Goal: Task Accomplishment & Management: Manage account settings

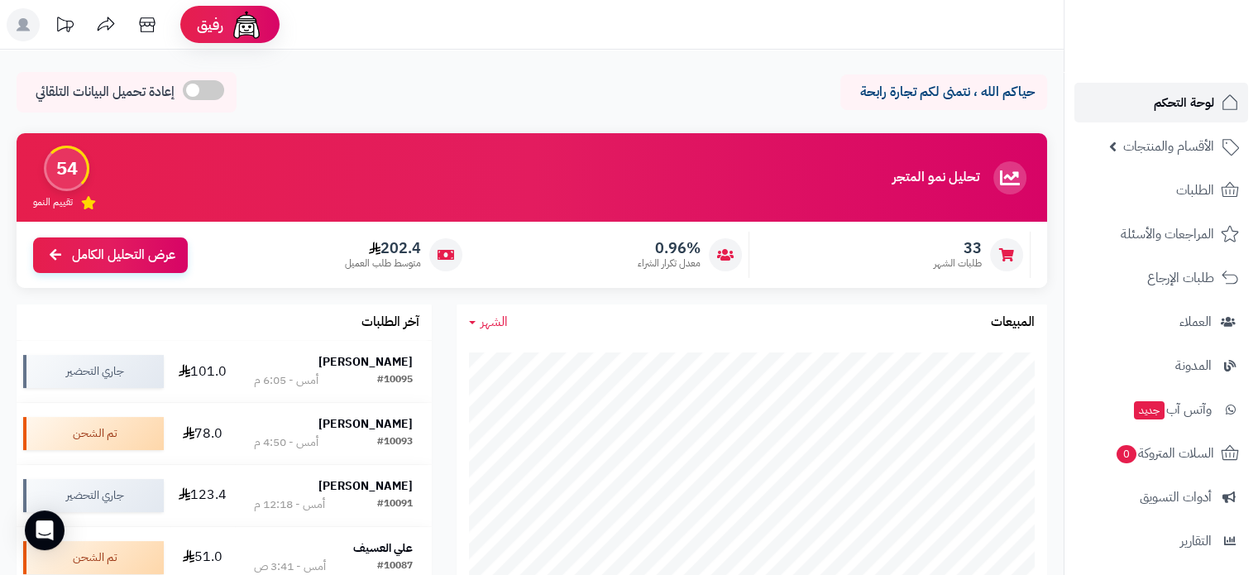
click at [1186, 97] on span "لوحة التحكم" at bounding box center [1184, 102] width 60 height 23
click at [1175, 98] on span "لوحة التحكم" at bounding box center [1184, 102] width 60 height 23
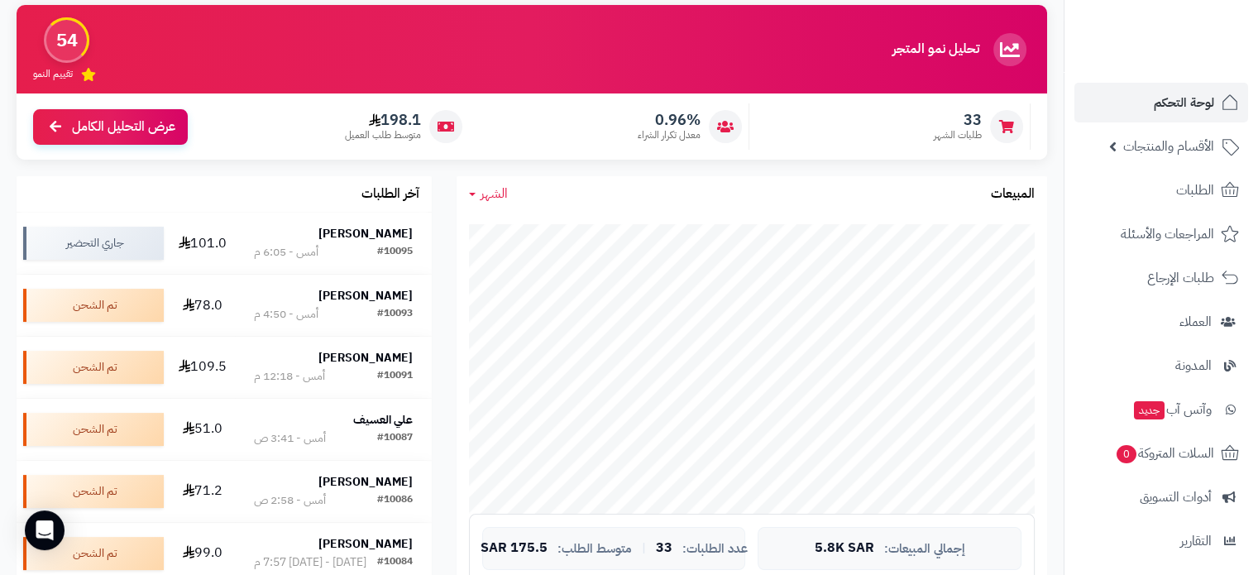
scroll to position [165, 0]
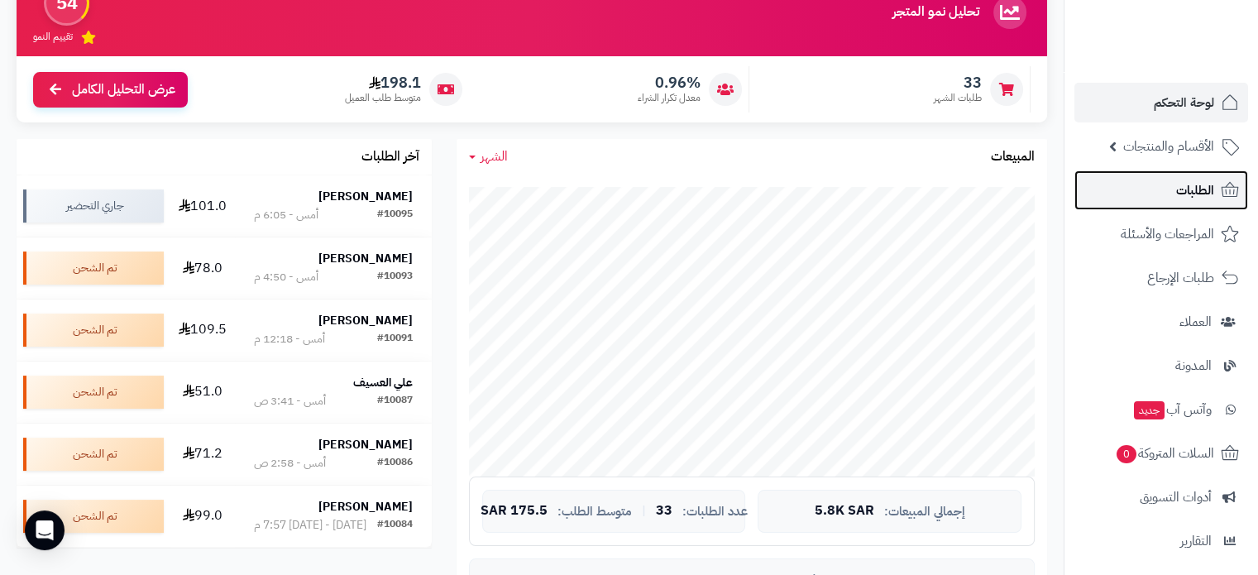
click at [1203, 200] on span "الطلبات" at bounding box center [1196, 190] width 38 height 23
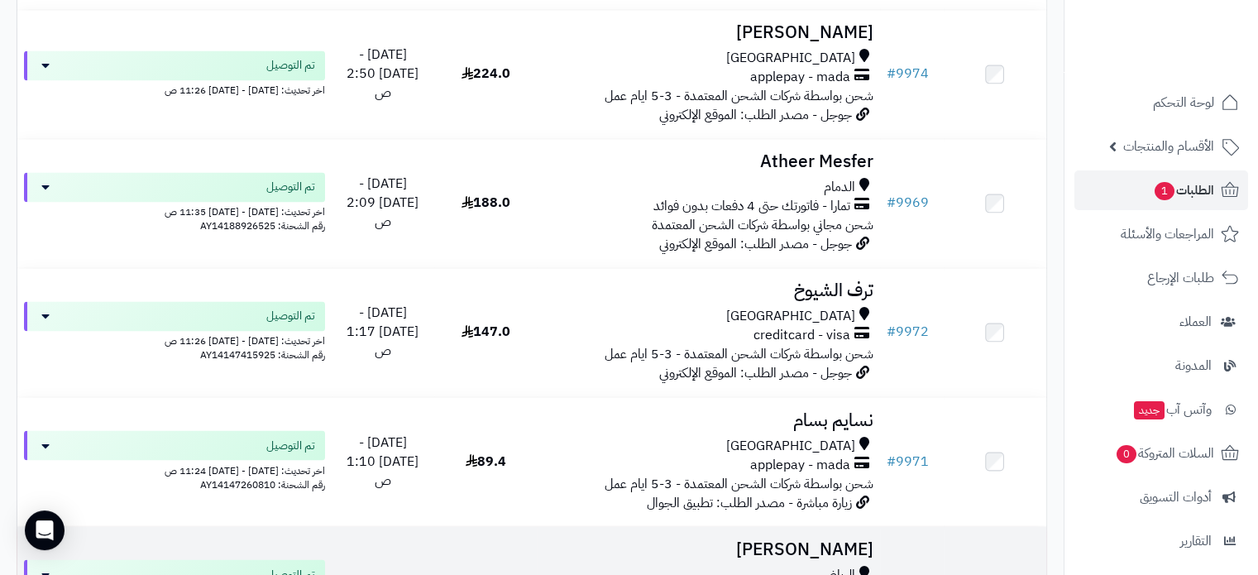
scroll to position [8936, 0]
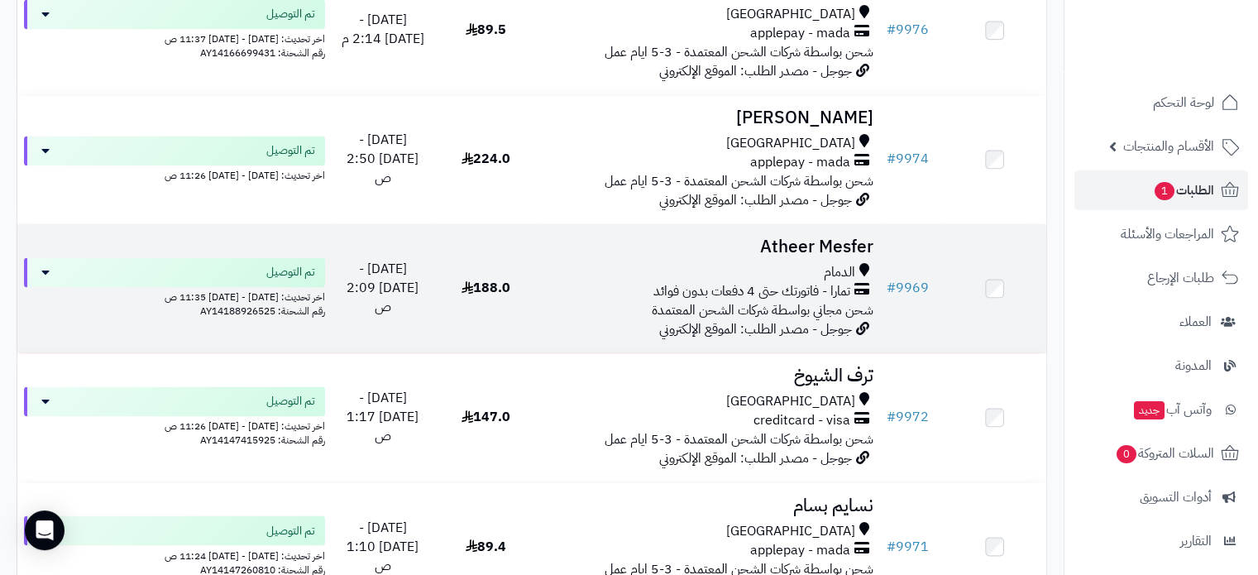
click at [788, 256] on h3 "Atheer Mesfer" at bounding box center [708, 246] width 329 height 19
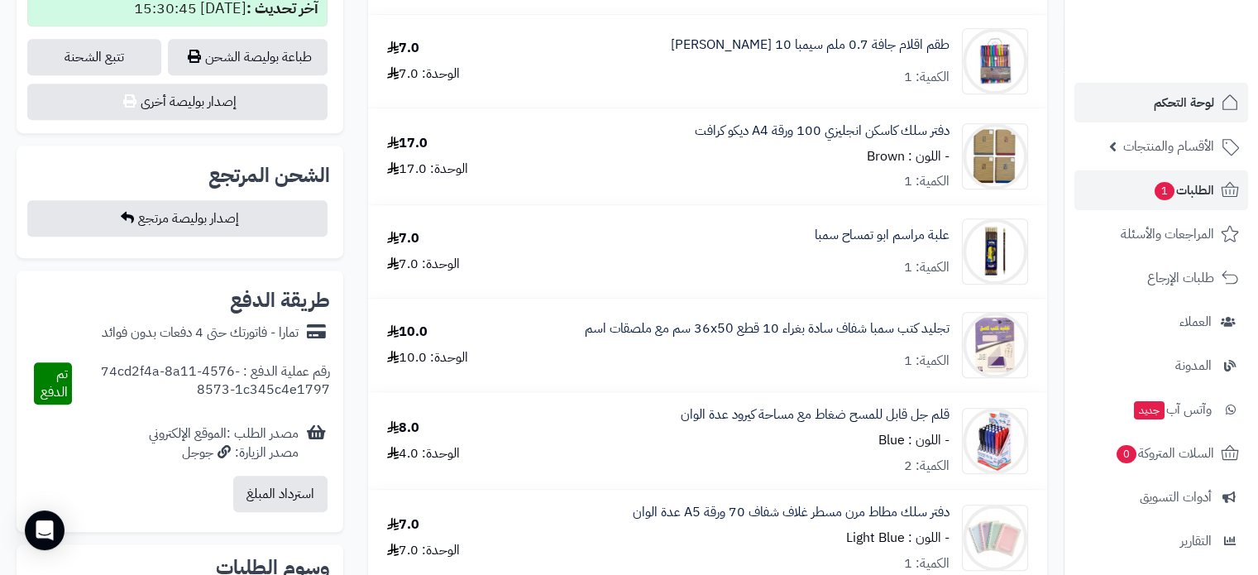
scroll to position [993, 0]
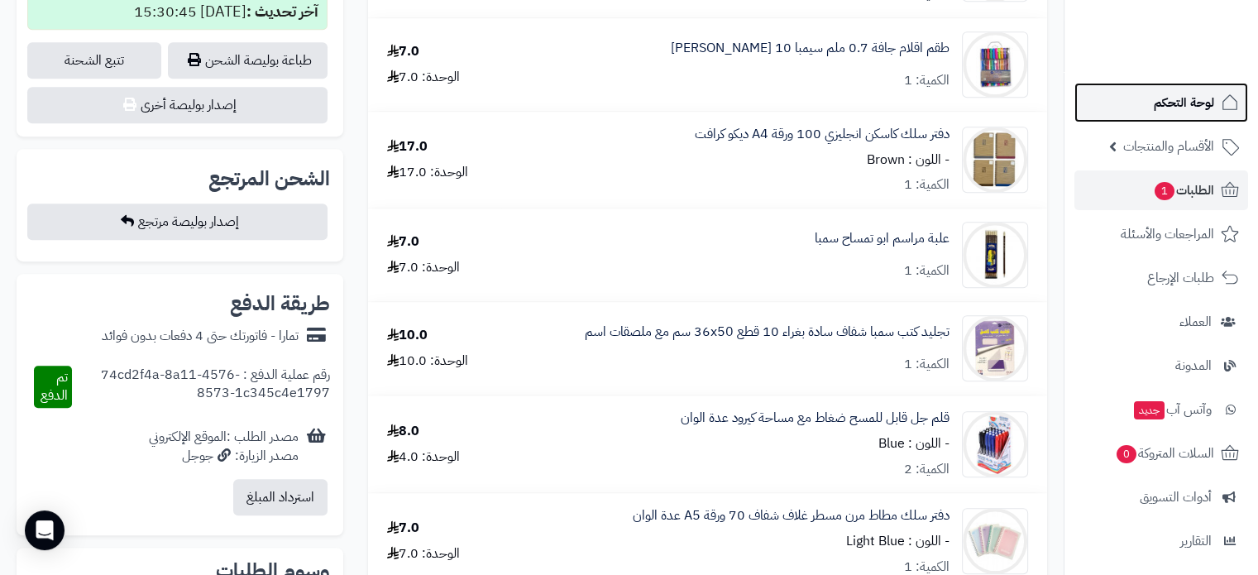
click at [1176, 111] on span "لوحة التحكم" at bounding box center [1184, 102] width 60 height 23
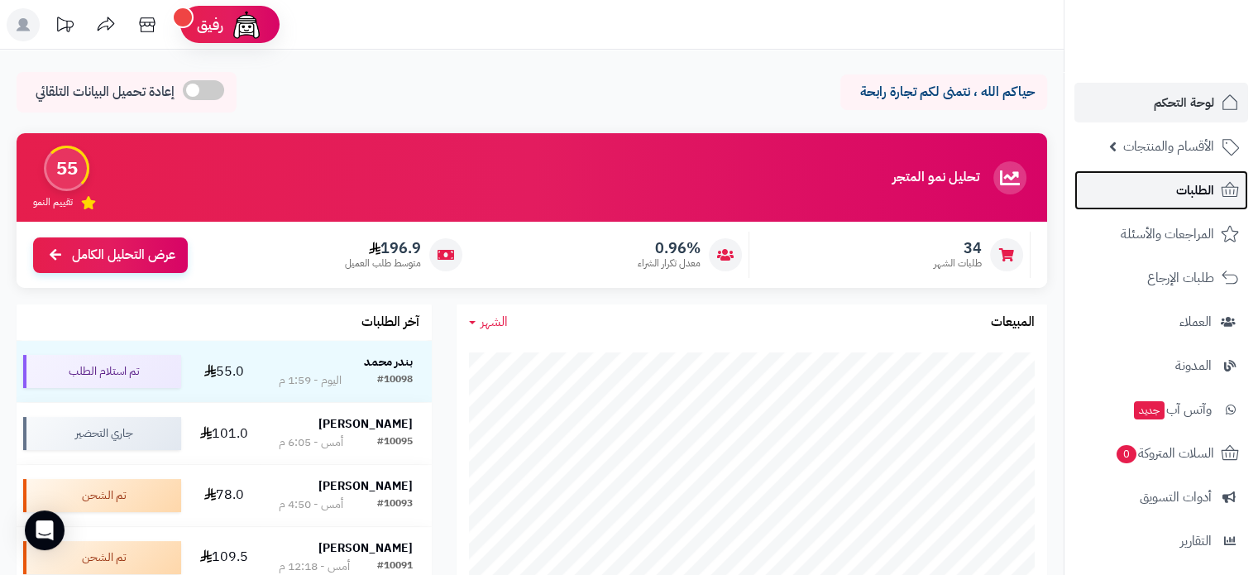
click at [1210, 181] on span "الطلبات" at bounding box center [1196, 190] width 38 height 23
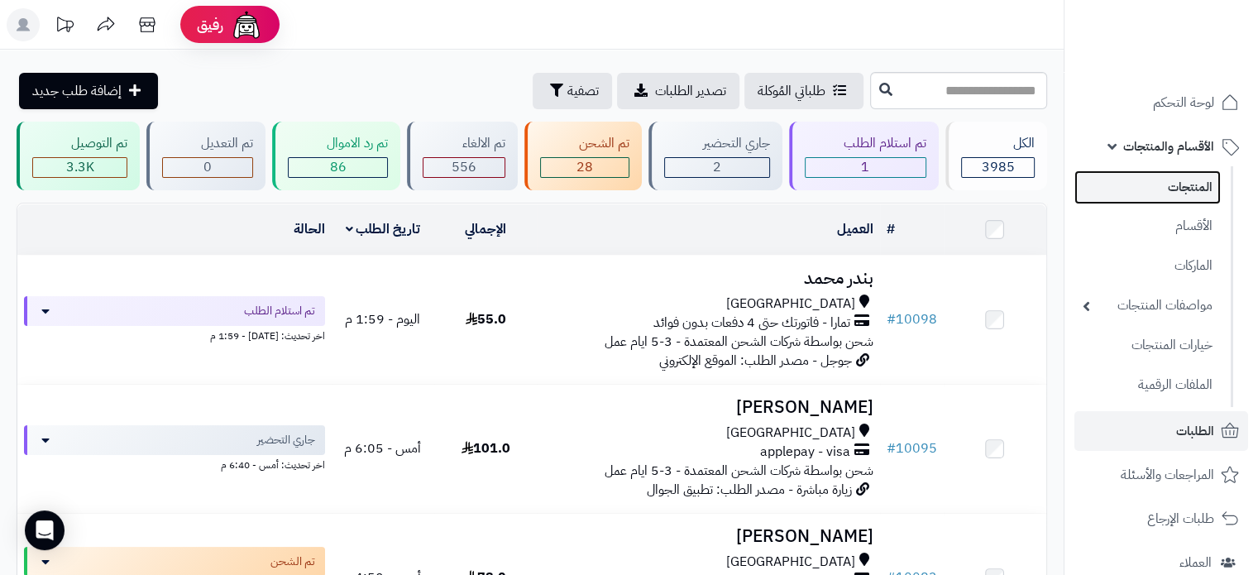
click at [1192, 178] on link "المنتجات" at bounding box center [1148, 187] width 146 height 34
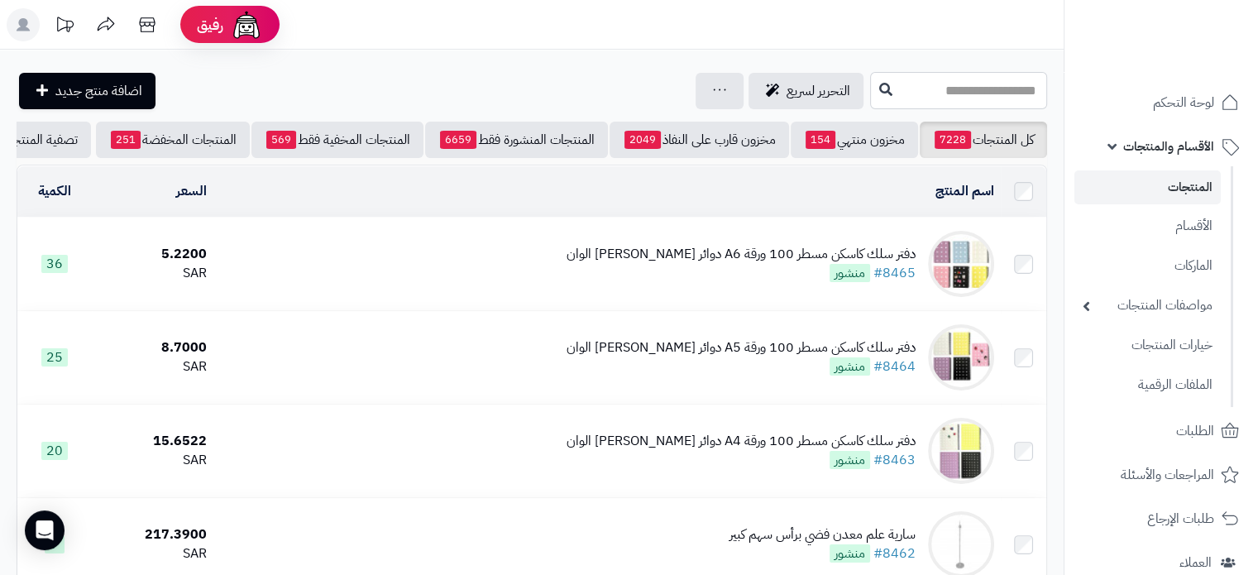
click at [909, 88] on input "text" at bounding box center [958, 90] width 177 height 37
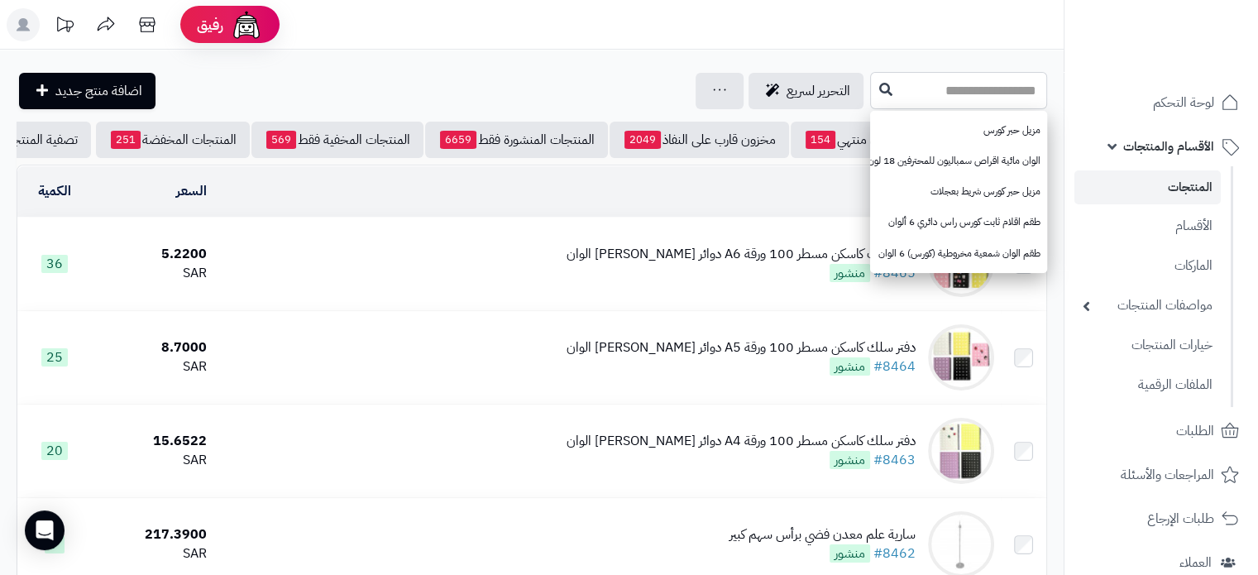
paste input "********"
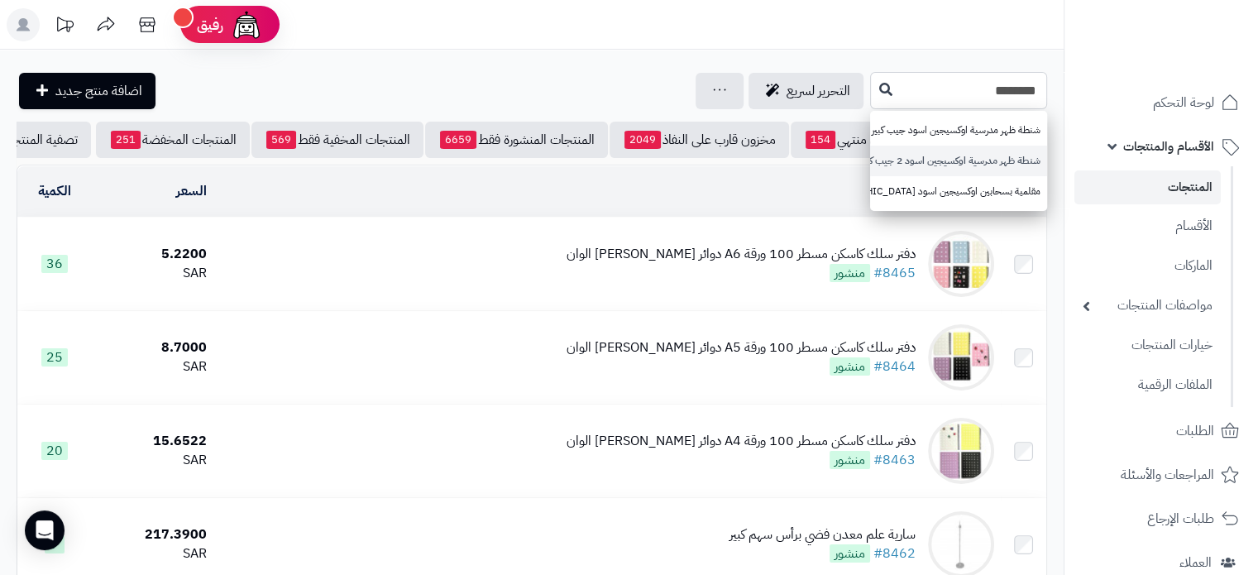
type input "********"
click at [931, 155] on link "شنطة ظهر مدرسية اوكسيجين اسود 2 جيب كبير جابول" at bounding box center [958, 161] width 177 height 31
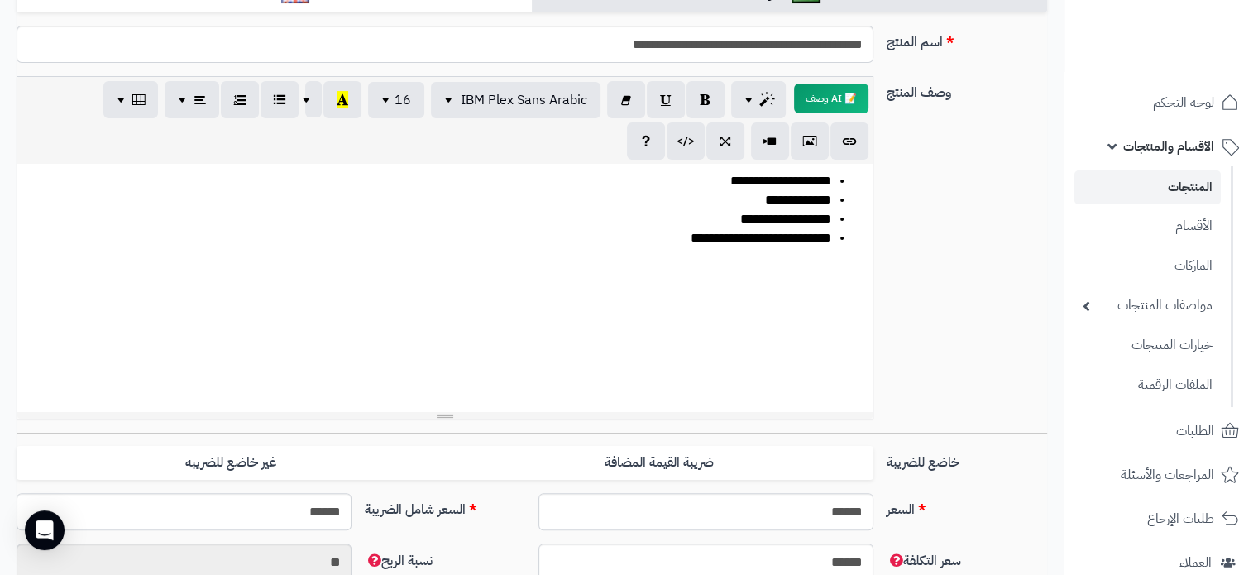
scroll to position [165, 0]
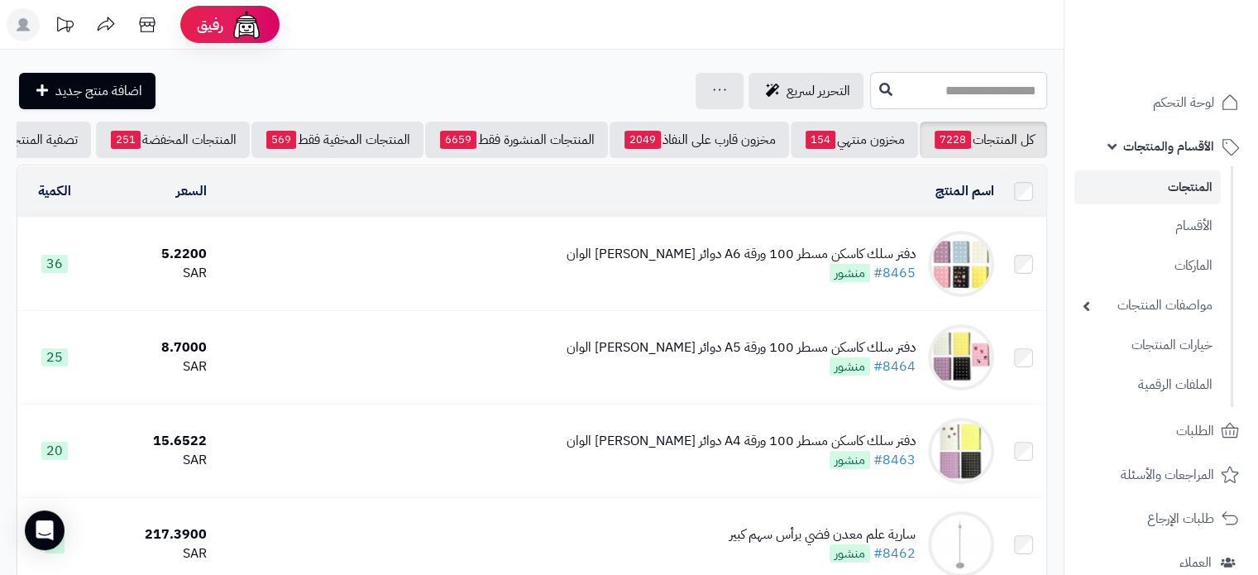
click at [884, 95] on input "text" at bounding box center [958, 90] width 177 height 37
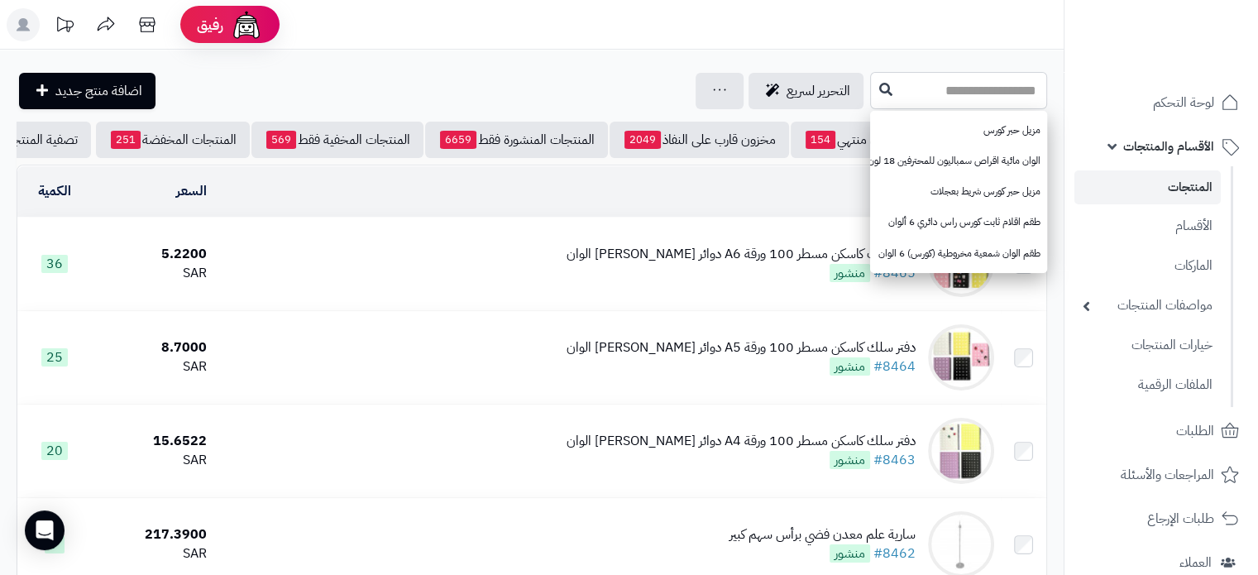
paste input "********"
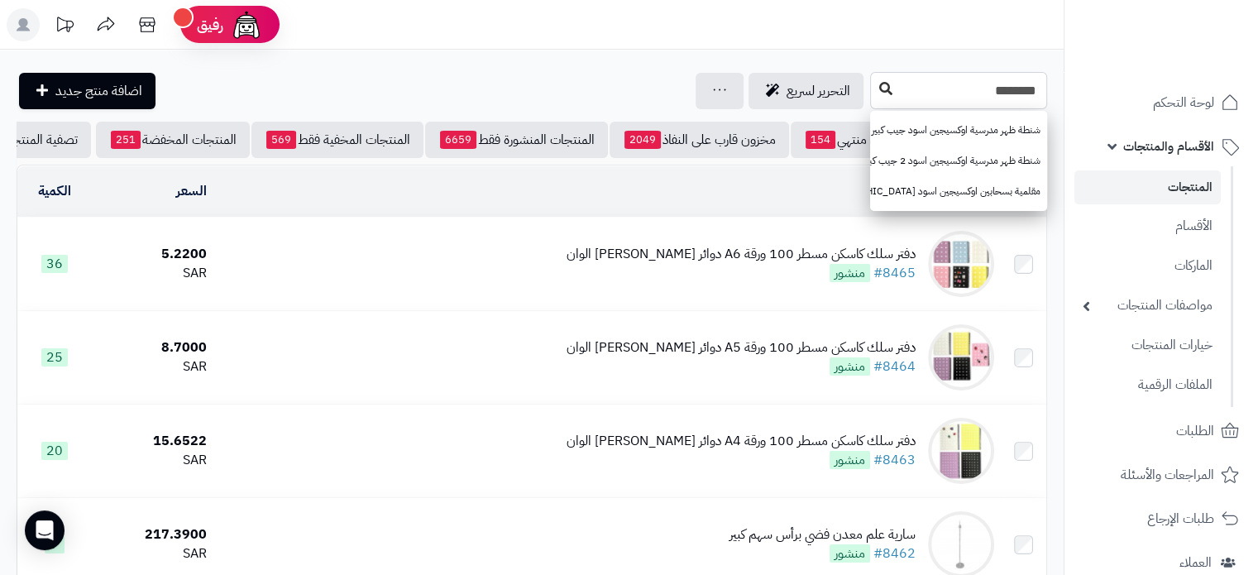
type input "********"
click at [874, 95] on button at bounding box center [886, 89] width 25 height 31
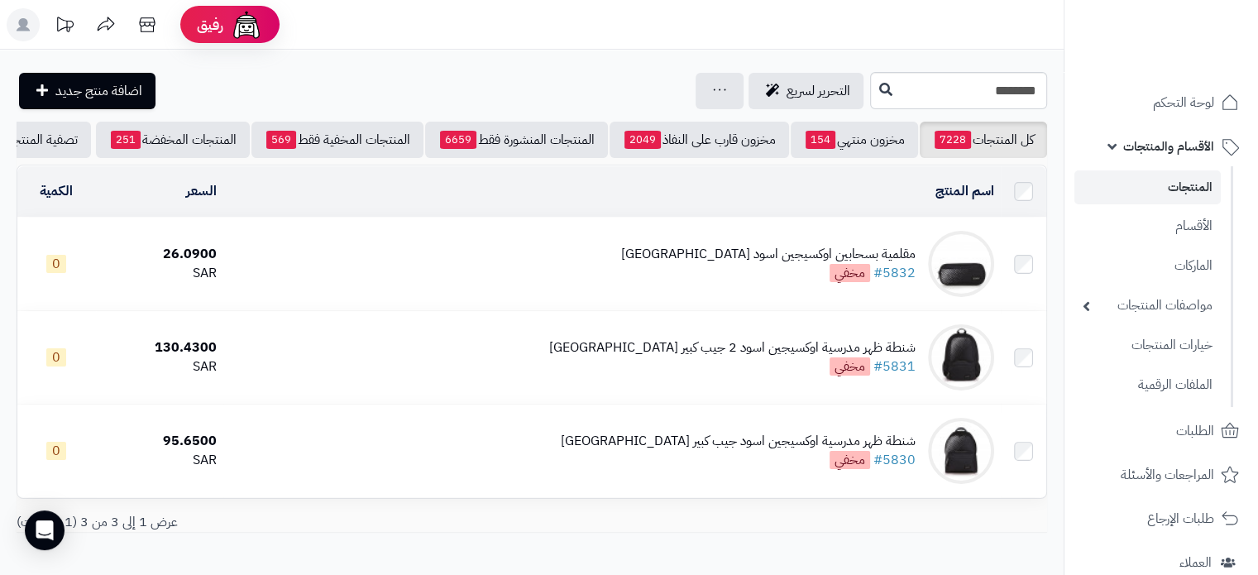
click at [1185, 141] on span "الأقسام والمنتجات" at bounding box center [1169, 146] width 91 height 23
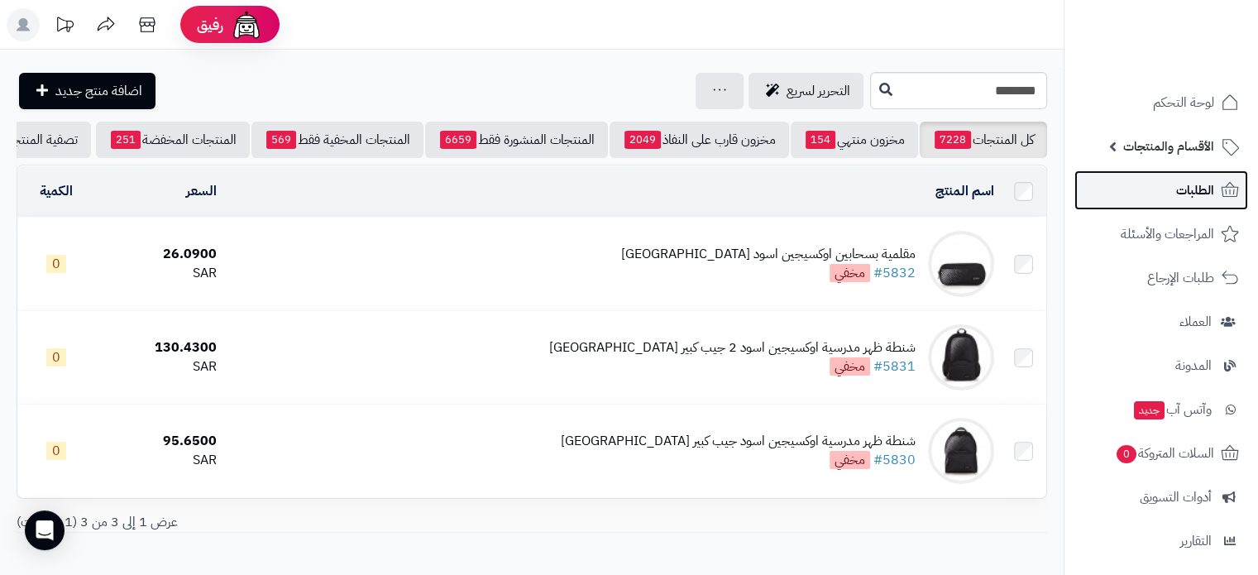
click at [1195, 186] on span "الطلبات" at bounding box center [1196, 190] width 38 height 23
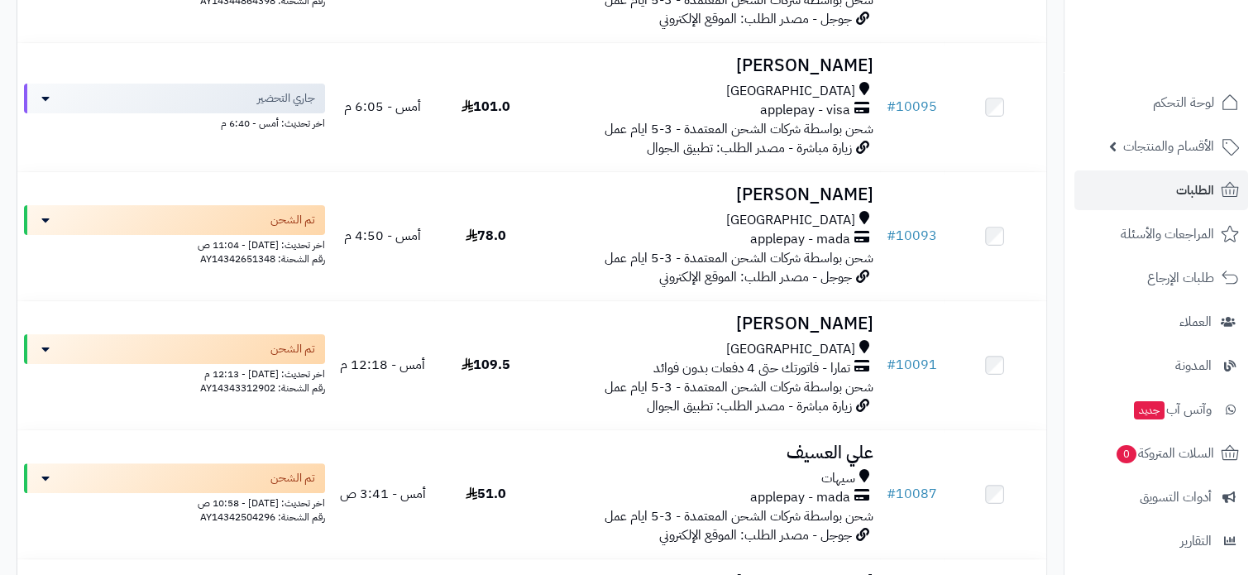
scroll to position [414, 0]
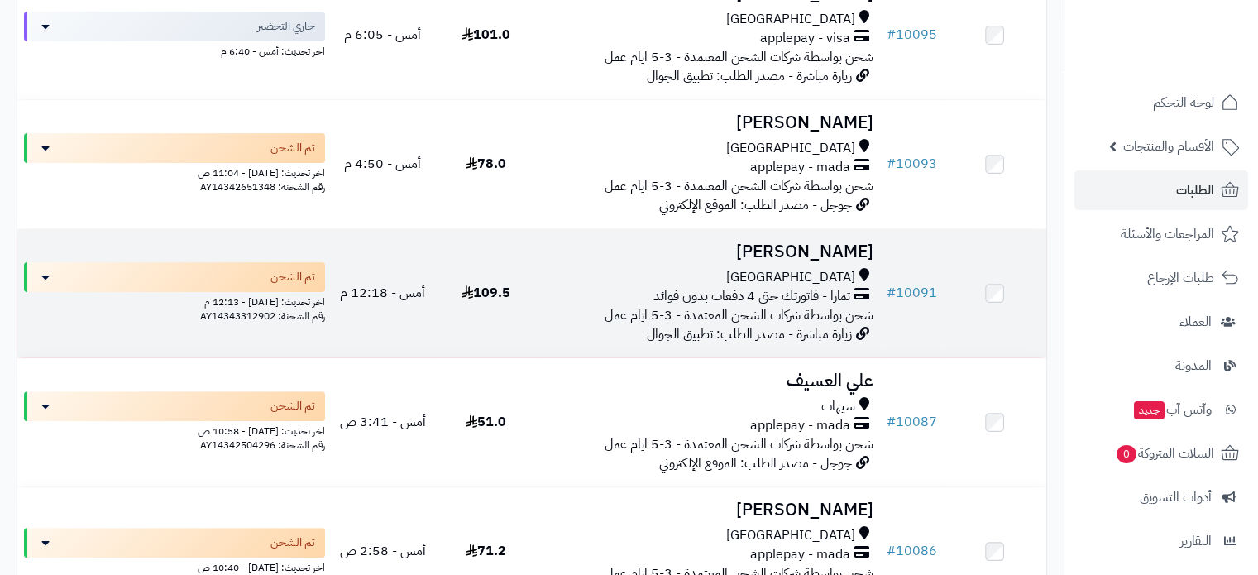
click at [813, 245] on h3 "[PERSON_NAME]" at bounding box center [708, 251] width 329 height 19
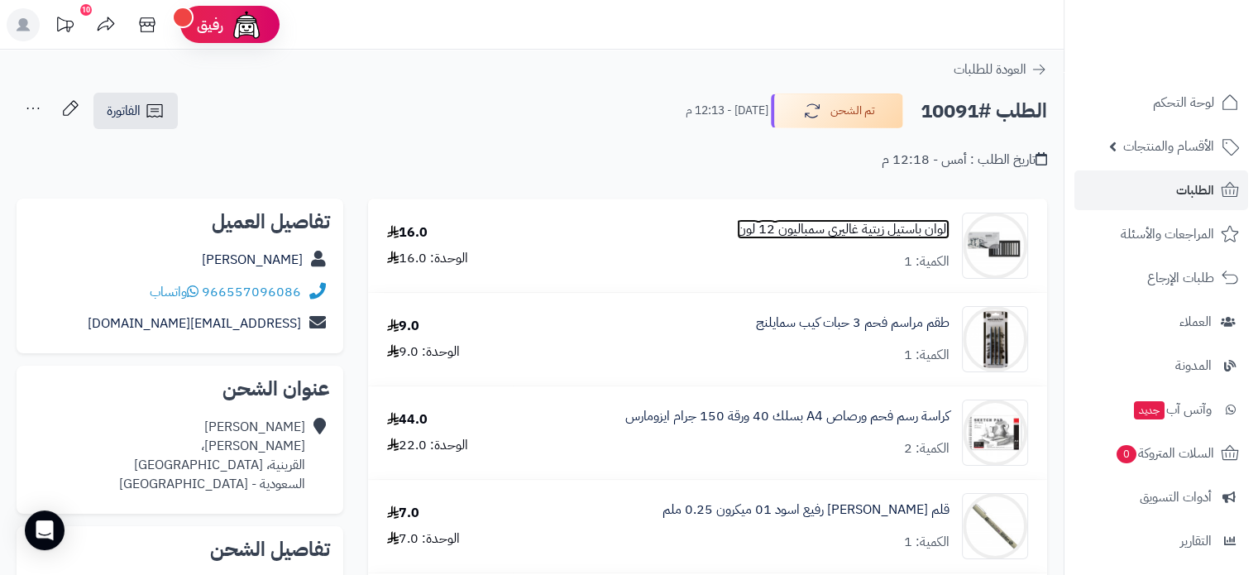
click at [794, 228] on link "الوان باستيل زيتية غاليري سمباليون 12 لون" at bounding box center [843, 229] width 213 height 19
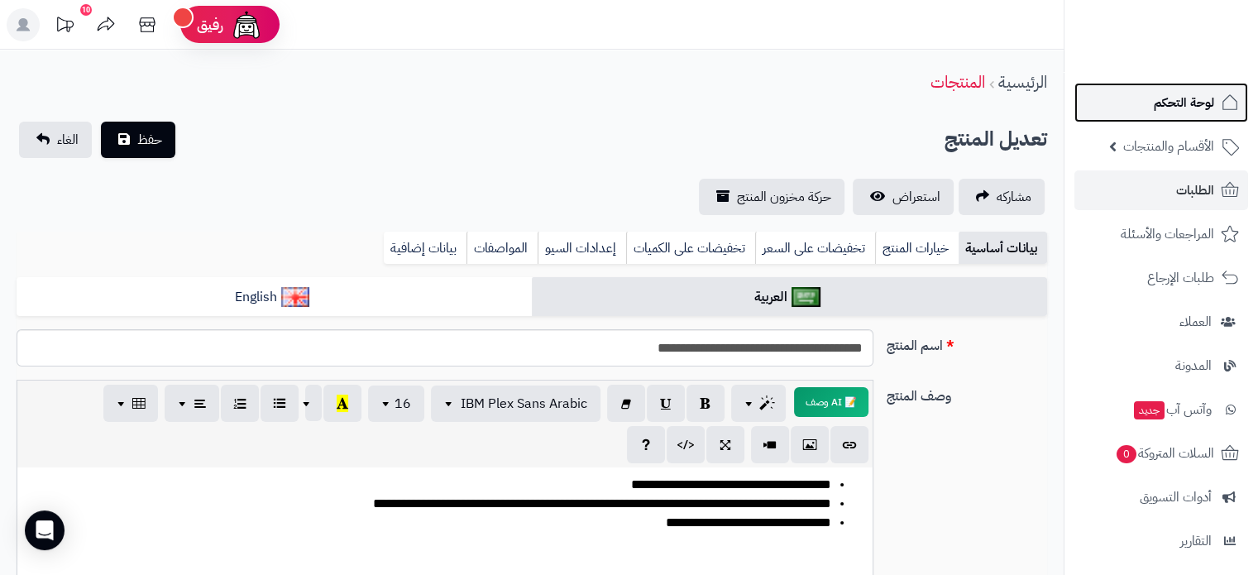
click at [1185, 102] on span "لوحة التحكم" at bounding box center [1184, 102] width 60 height 23
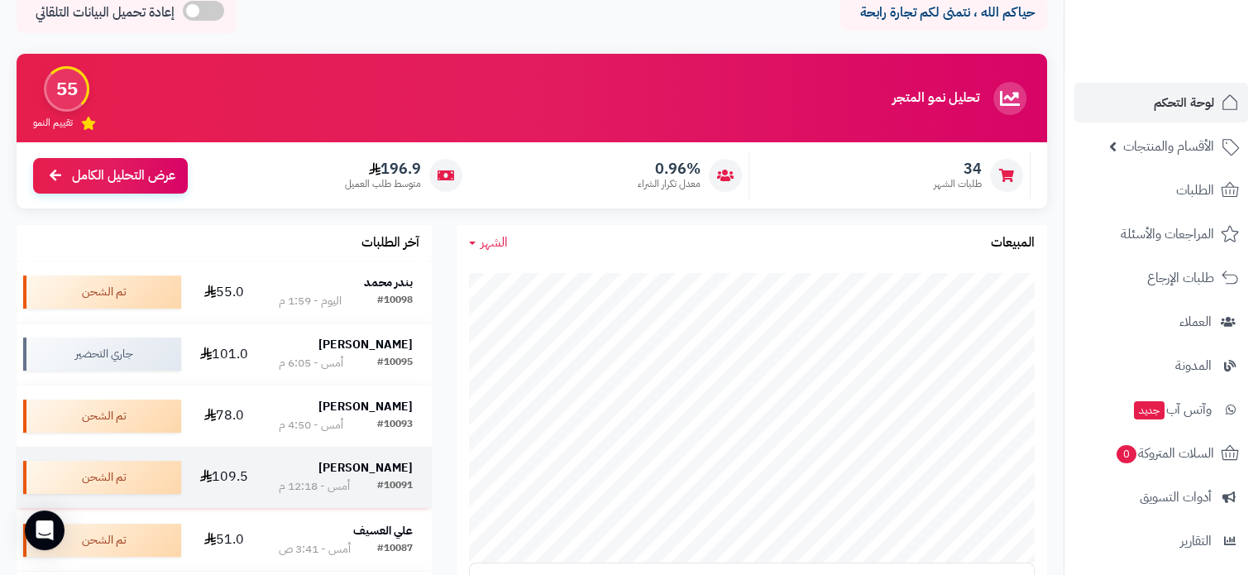
scroll to position [165, 0]
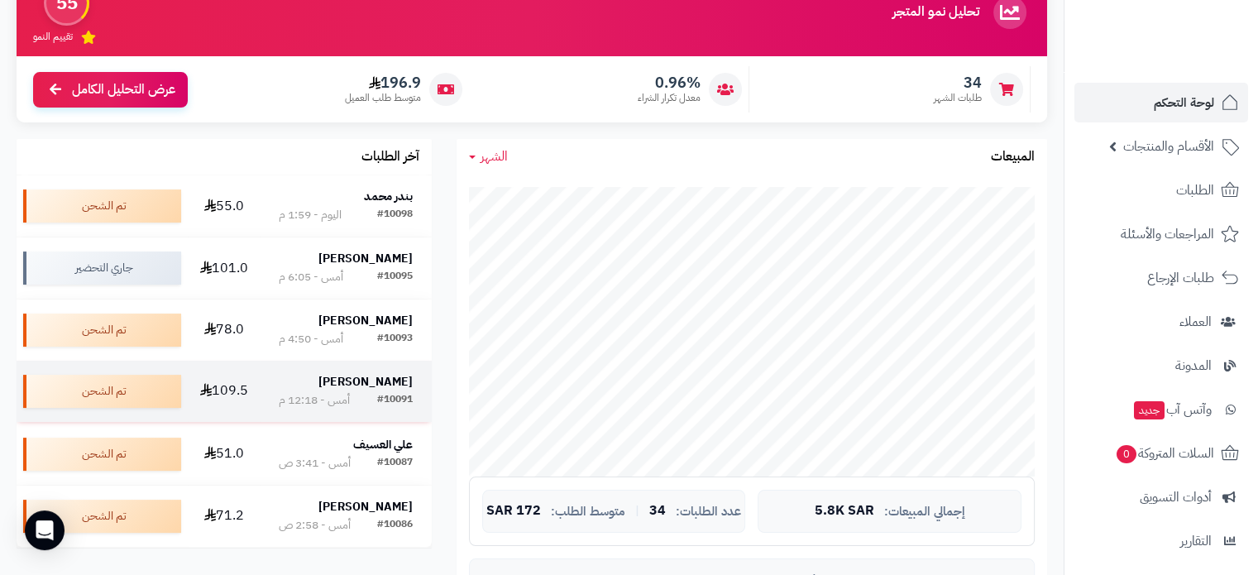
click at [373, 376] on strong "[PERSON_NAME]" at bounding box center [366, 381] width 94 height 17
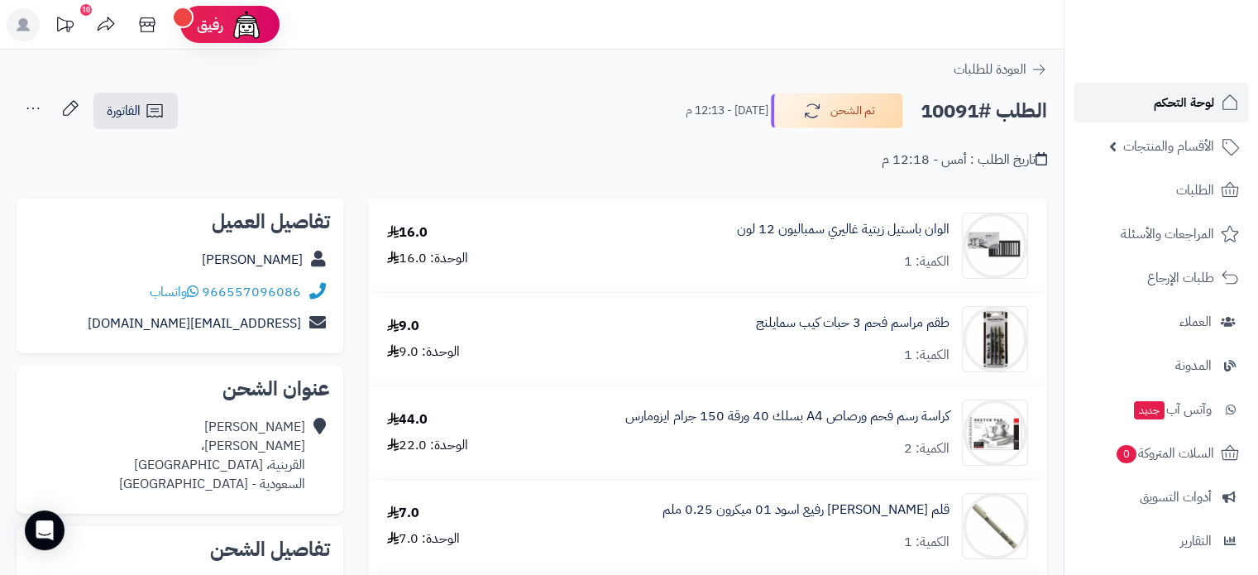
click at [1175, 102] on span "لوحة التحكم" at bounding box center [1184, 102] width 60 height 23
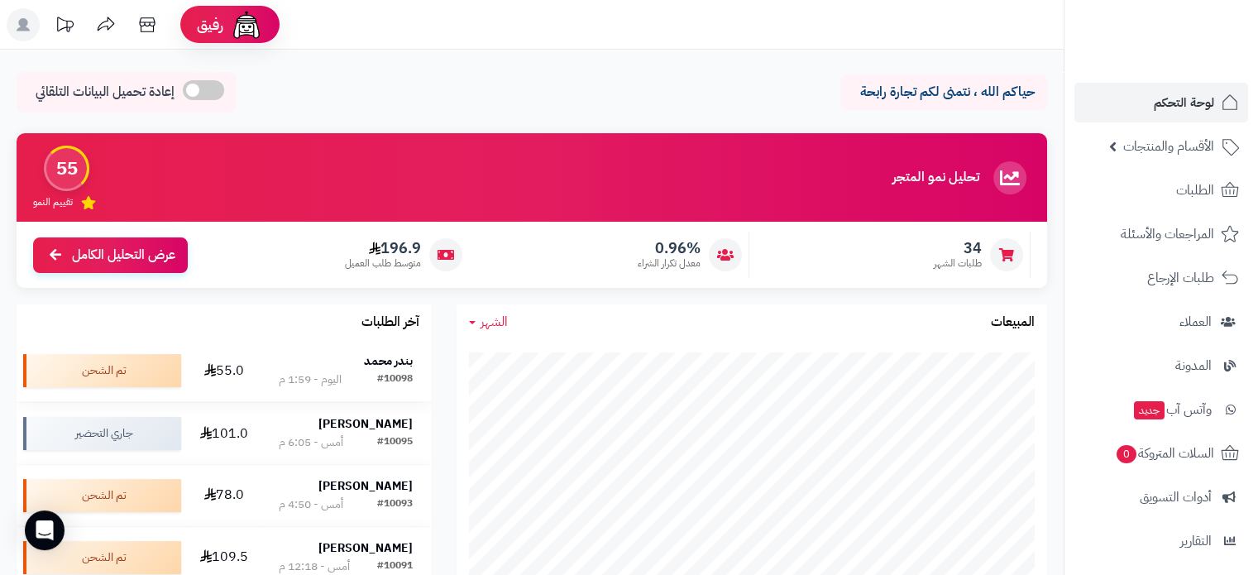
click at [394, 364] on strong "بندر محمد" at bounding box center [388, 360] width 49 height 17
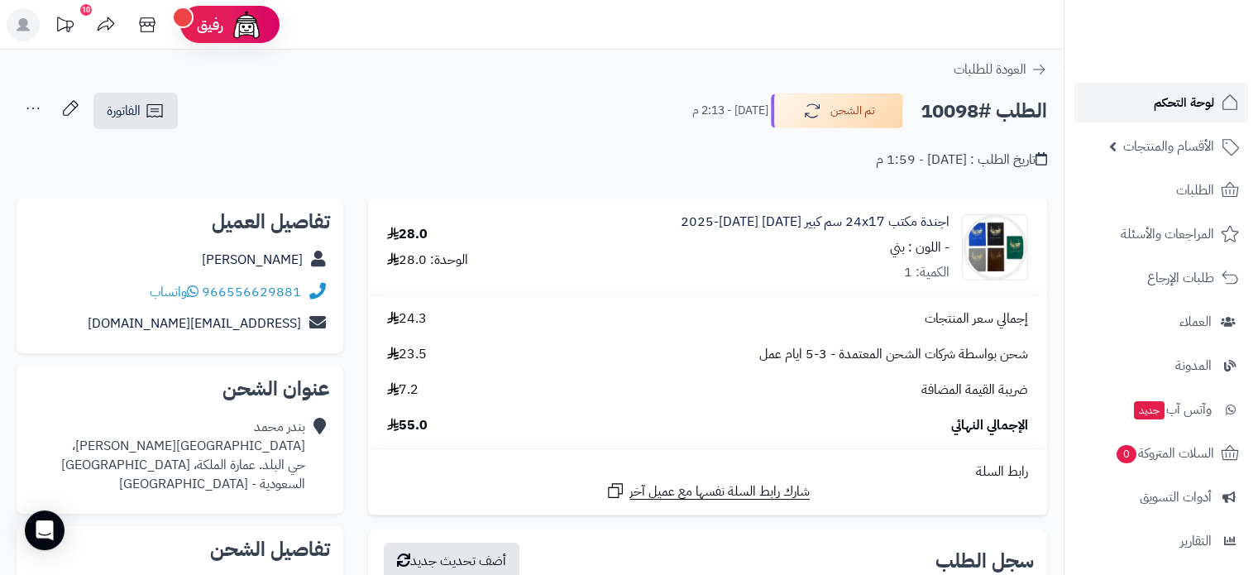
click at [1185, 102] on span "لوحة التحكم" at bounding box center [1184, 102] width 60 height 23
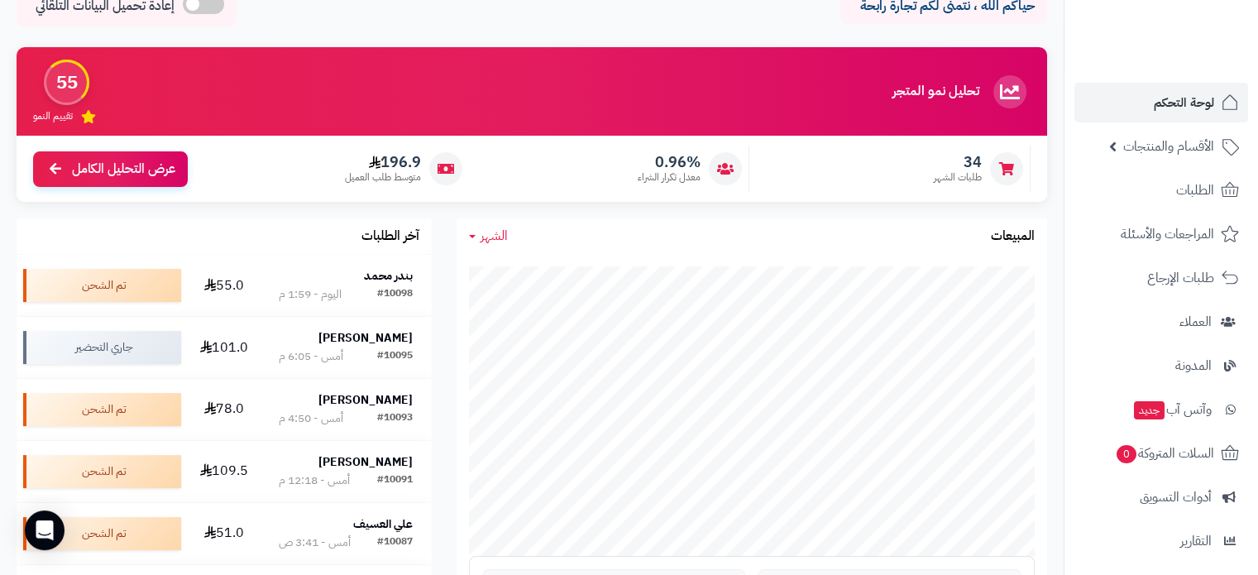
scroll to position [165, 0]
